Goal: Transaction & Acquisition: Book appointment/travel/reservation

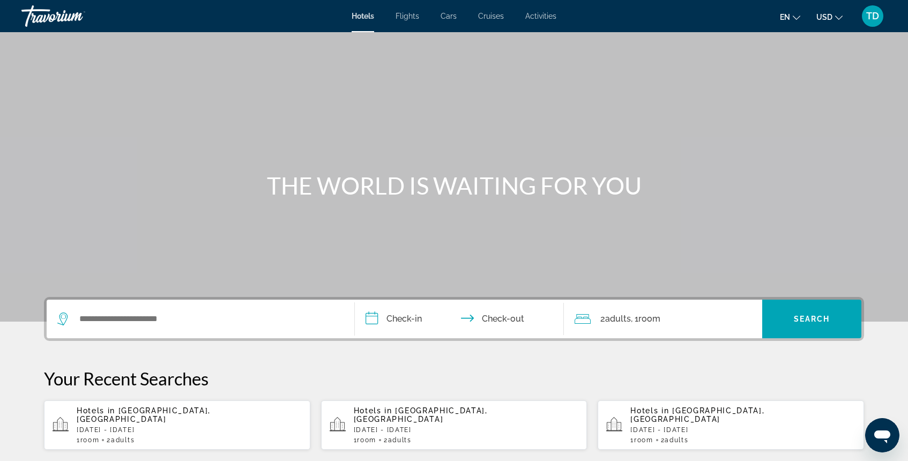
click at [149, 426] on p "[DATE] - [DATE]" at bounding box center [189, 430] width 225 height 8
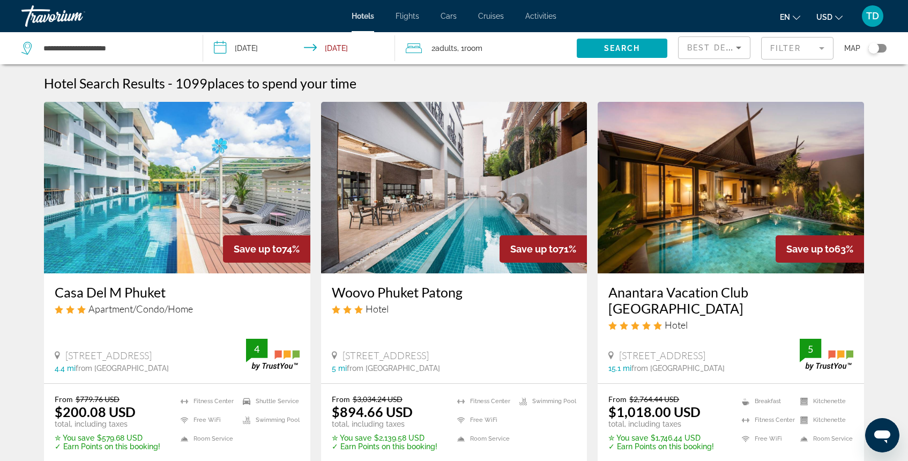
click at [802, 49] on mat-form-field "Filter" at bounding box center [797, 48] width 72 height 23
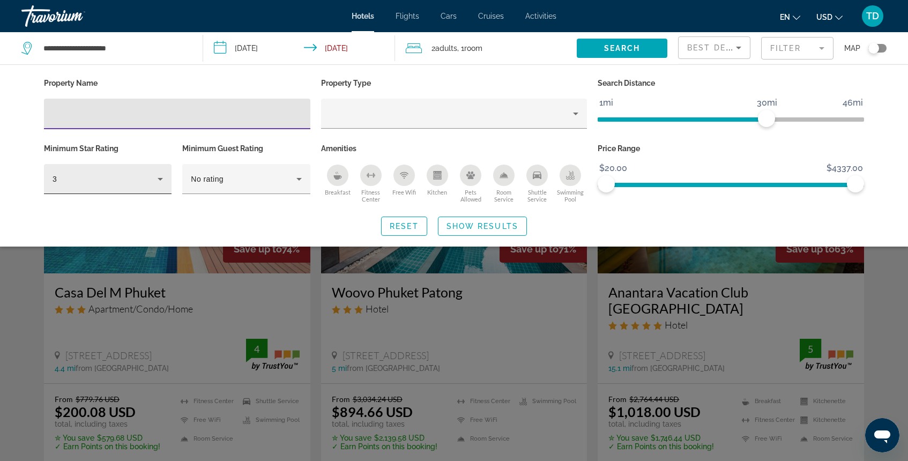
click at [161, 182] on icon "Hotel Filters" at bounding box center [160, 179] width 13 height 13
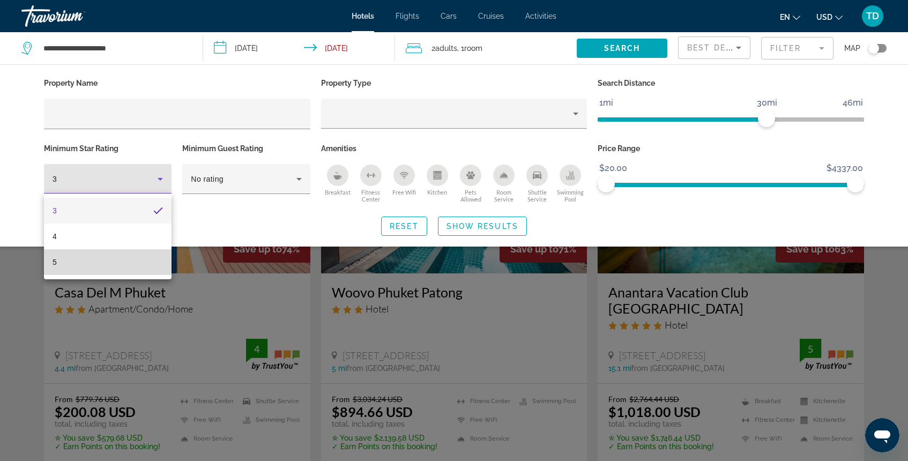
click at [114, 268] on mat-option "5" at bounding box center [108, 262] width 128 height 26
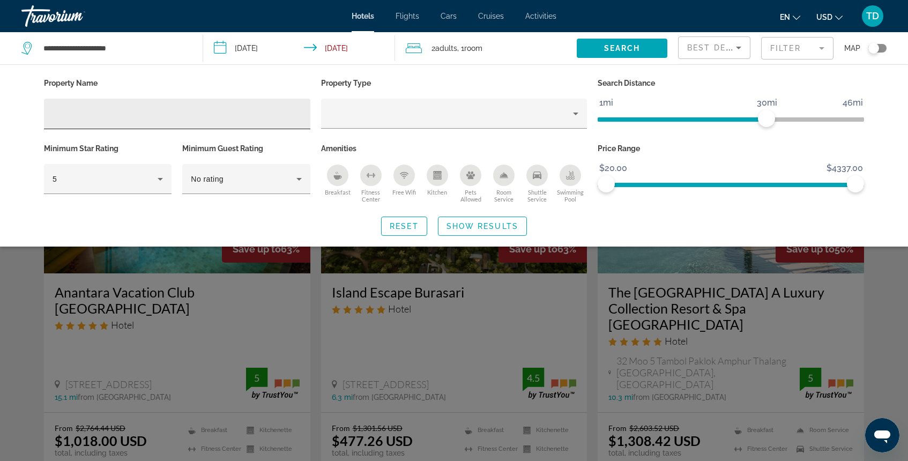
click at [154, 121] on div "Hotel Filters" at bounding box center [177, 114] width 249 height 31
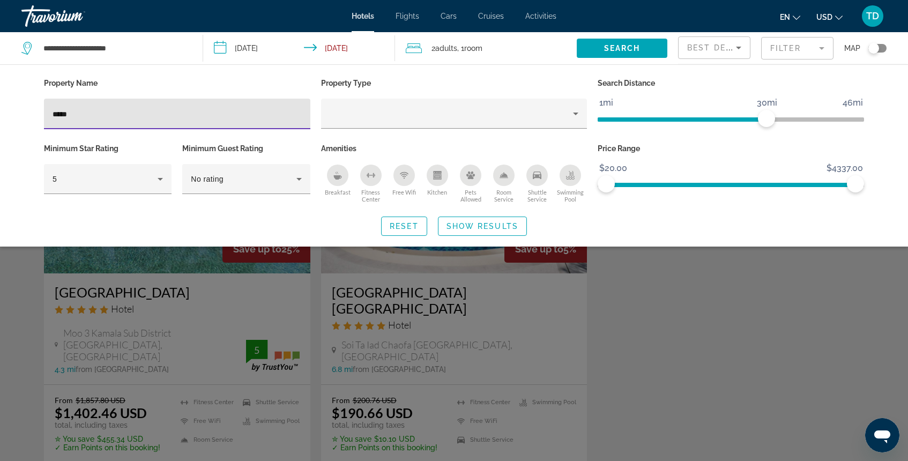
type input "*****"
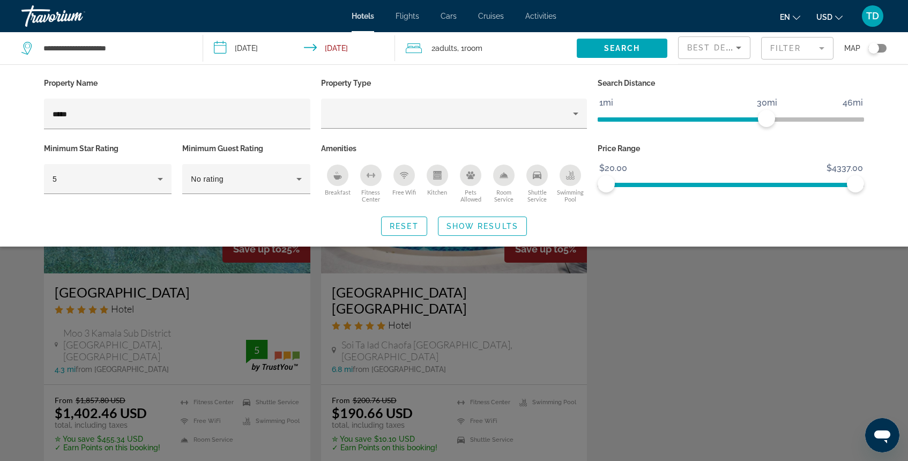
click at [260, 256] on div "Search widget" at bounding box center [454, 311] width 908 height 300
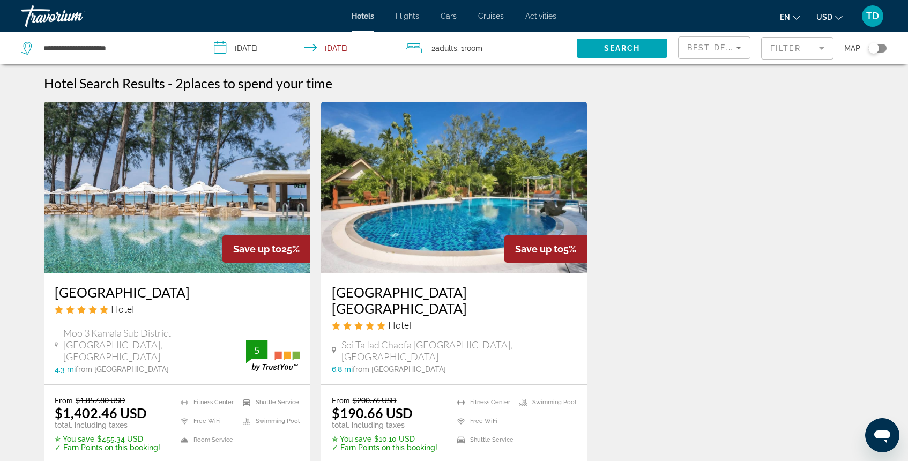
click at [212, 226] on img "Main content" at bounding box center [177, 187] width 266 height 171
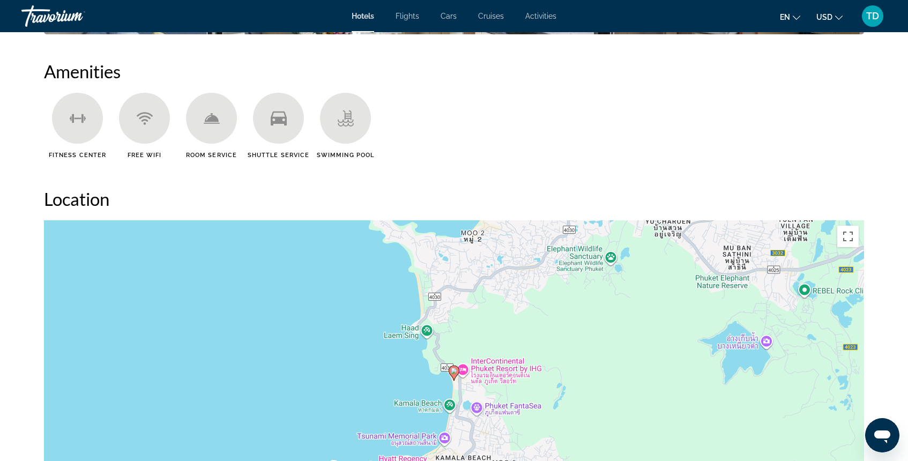
scroll to position [831, 0]
